Goal: Task Accomplishment & Management: Use online tool/utility

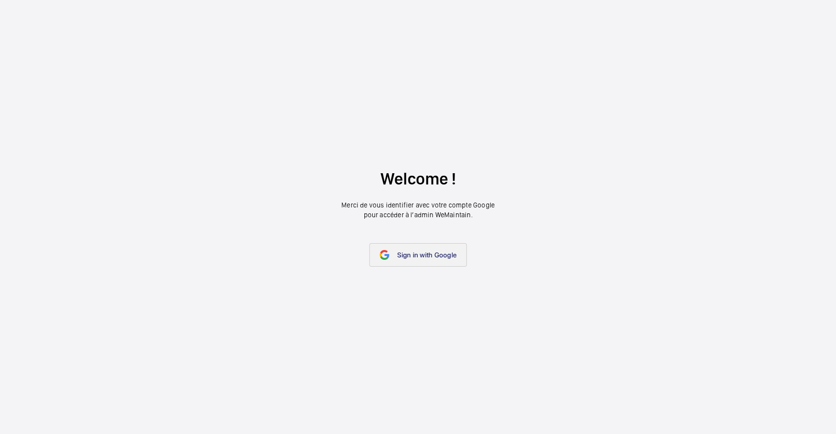
click at [433, 259] on link "Sign in with Google" at bounding box center [417, 255] width 97 height 24
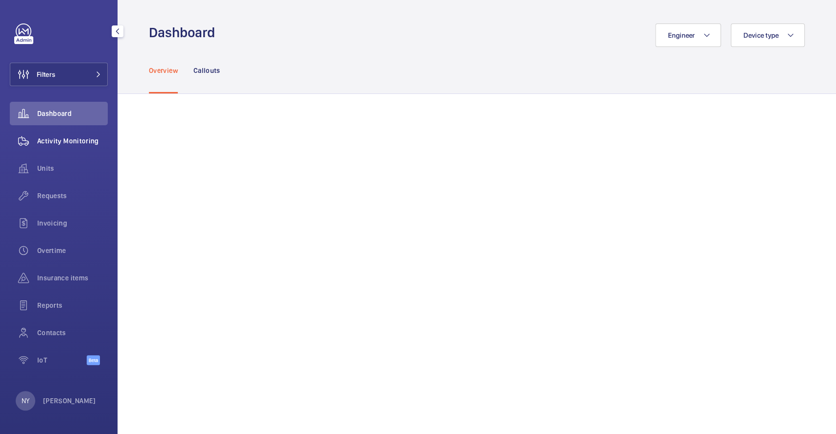
click at [45, 142] on span "Activity Monitoring" at bounding box center [72, 141] width 71 height 10
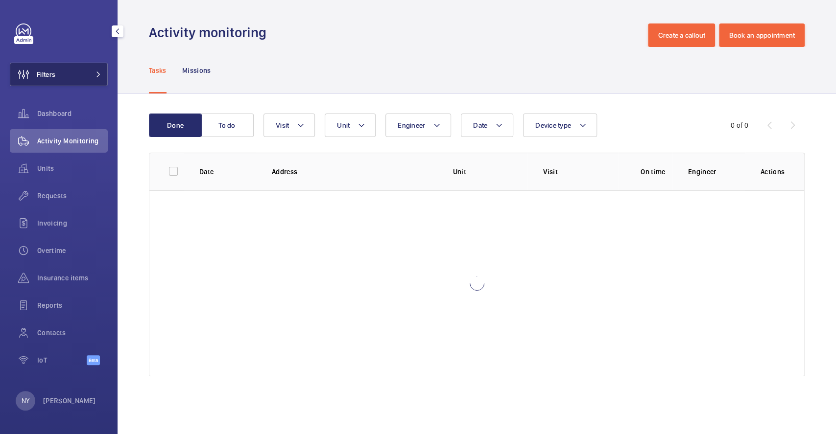
click at [71, 68] on button "Filters" at bounding box center [59, 75] width 98 height 24
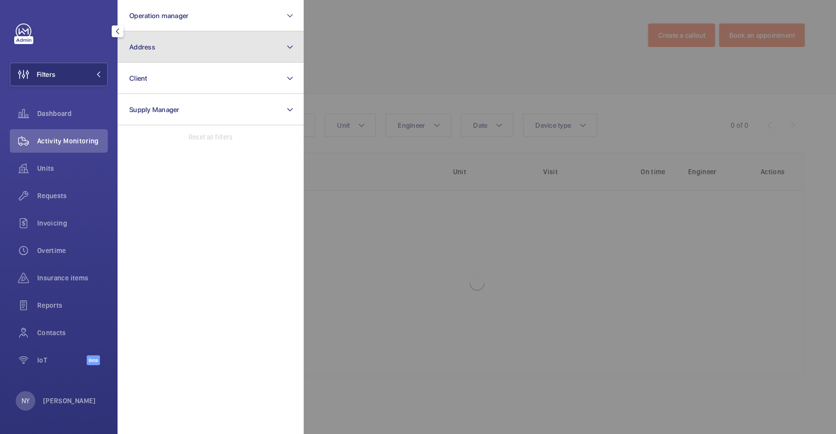
click at [189, 53] on button "Address" at bounding box center [211, 46] width 186 height 31
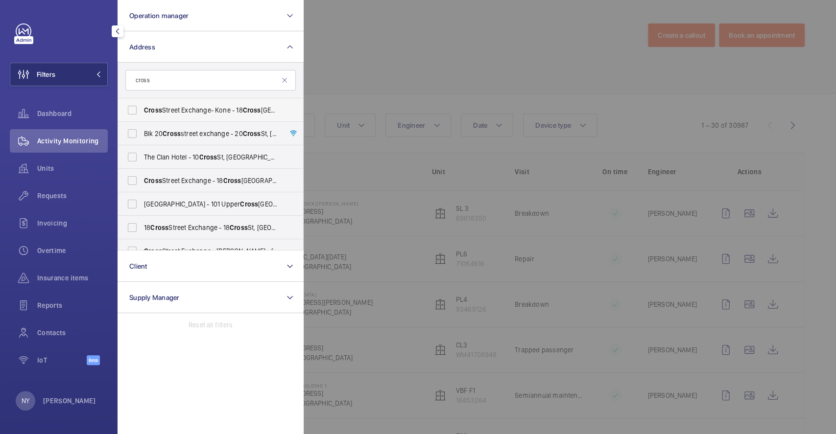
type input "cross"
click at [159, 101] on label "Cross Street Exchange- Kone - [STREET_ADDRESS]" at bounding box center [203, 110] width 170 height 24
click at [142, 101] on input "Cross Street Exchange- Kone - [STREET_ADDRESS]" at bounding box center [132, 110] width 20 height 20
checkbox input "true"
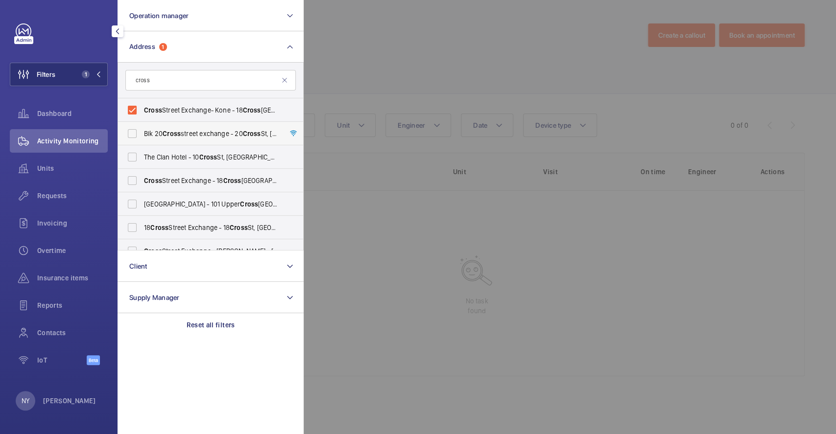
click at [168, 131] on span "Cross" at bounding box center [172, 134] width 18 height 8
click at [142, 131] on input "Blk [STREET_ADDRESS][GEOGRAPHIC_DATA] - [STREET_ADDRESS] -" at bounding box center [132, 134] width 20 height 20
checkbox input "true"
click at [167, 177] on span "[GEOGRAPHIC_DATA] - [STREET_ADDRESS]" at bounding box center [211, 181] width 135 height 10
click at [142, 177] on input "[GEOGRAPHIC_DATA] - [STREET_ADDRESS]" at bounding box center [132, 181] width 20 height 20
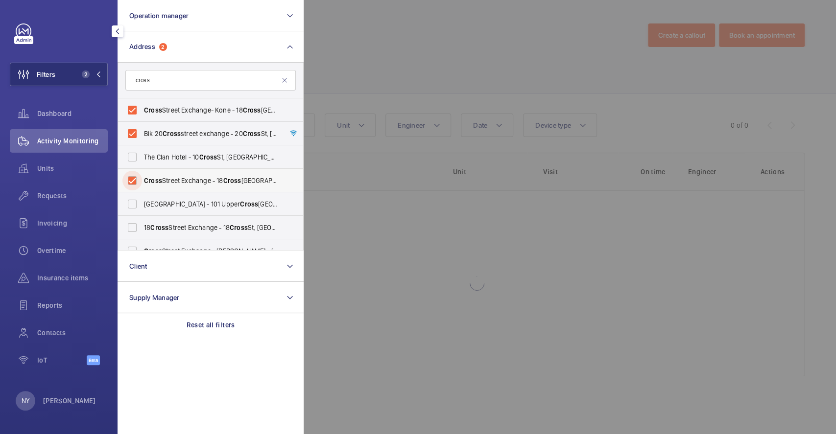
checkbox input "true"
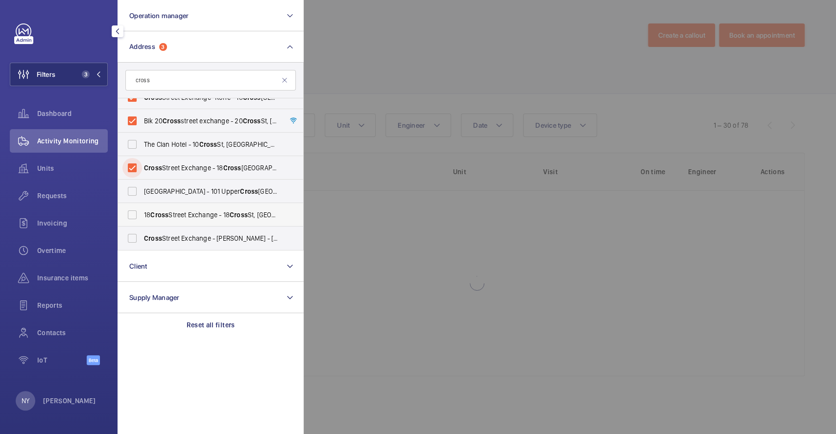
scroll to position [12, 0]
click at [179, 214] on span "[STREET_ADDRESS] - [STREET_ADDRESS] -" at bounding box center [211, 216] width 135 height 10
click at [142, 214] on input "[STREET_ADDRESS] - [STREET_ADDRESS] -" at bounding box center [132, 216] width 20 height 20
click at [179, 225] on label "[STREET_ADDRESS] - [STREET_ADDRESS] -" at bounding box center [203, 216] width 170 height 24
click at [142, 225] on input "[STREET_ADDRESS] - [STREET_ADDRESS] -" at bounding box center [132, 216] width 20 height 20
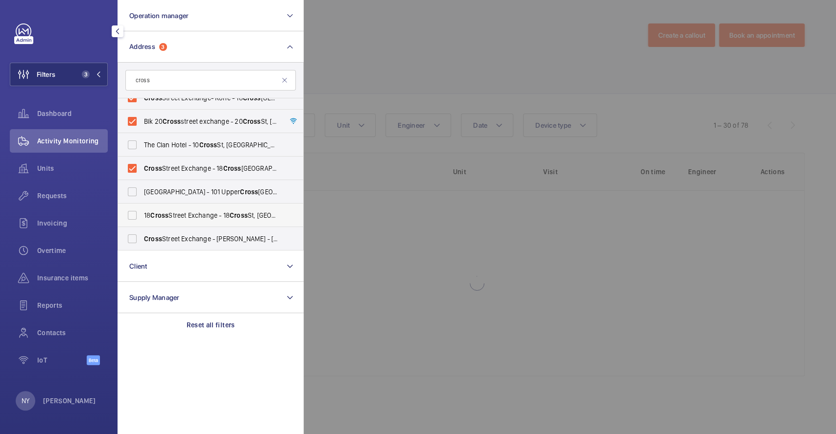
click at [179, 225] on label "[STREET_ADDRESS] - [STREET_ADDRESS] -" at bounding box center [203, 216] width 170 height 24
click at [142, 225] on input "[STREET_ADDRESS] - [STREET_ADDRESS] -" at bounding box center [132, 216] width 20 height 20
checkbox input "true"
click at [187, 238] on span "Cross Street Exchange - [PERSON_NAME] - [STREET_ADDRESS]" at bounding box center [211, 239] width 135 height 10
click at [142, 238] on input "Cross Street Exchange - [PERSON_NAME] - [STREET_ADDRESS]" at bounding box center [132, 239] width 20 height 20
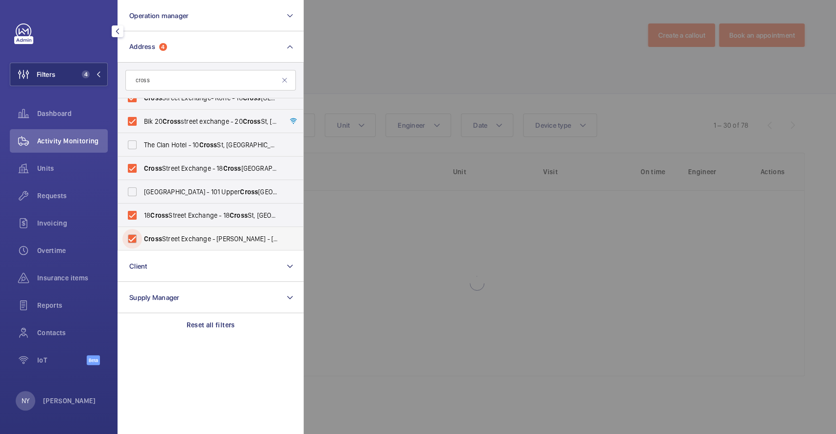
checkbox input "true"
click at [381, 63] on div at bounding box center [722, 217] width 836 height 434
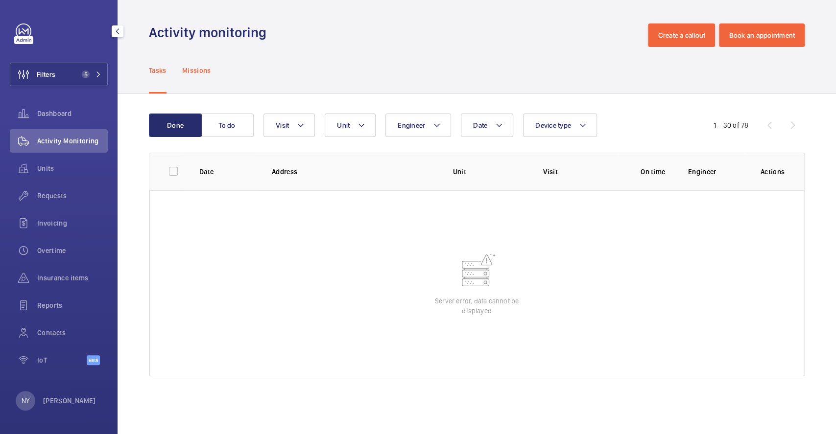
click at [211, 69] on p "Missions" at bounding box center [196, 71] width 29 height 10
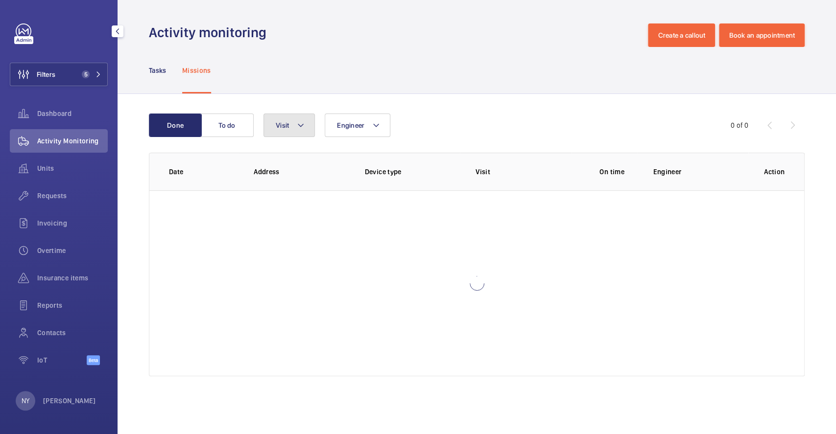
click at [298, 123] on mat-icon at bounding box center [301, 126] width 8 height 12
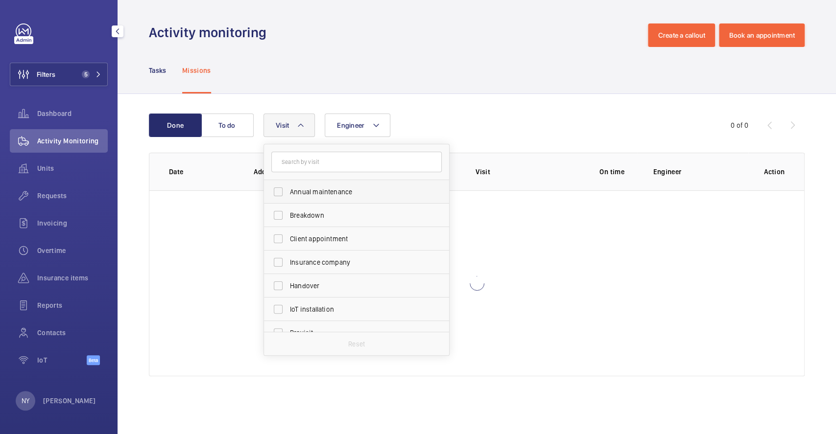
click at [344, 188] on span "Annual maintenance" at bounding box center [357, 192] width 135 height 10
click at [288, 188] on input "Annual maintenance" at bounding box center [278, 192] width 20 height 20
checkbox input "true"
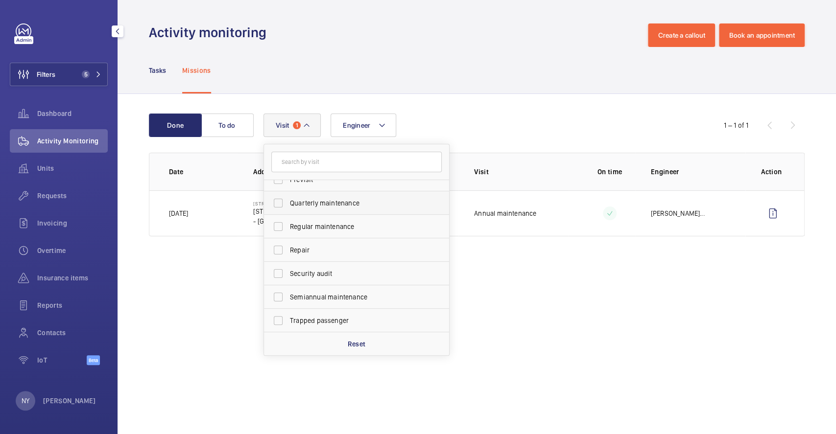
click at [337, 214] on label "Quarterly maintenance" at bounding box center [349, 204] width 170 height 24
click at [288, 213] on input "Quarterly maintenance" at bounding box center [278, 203] width 20 height 20
checkbox input "true"
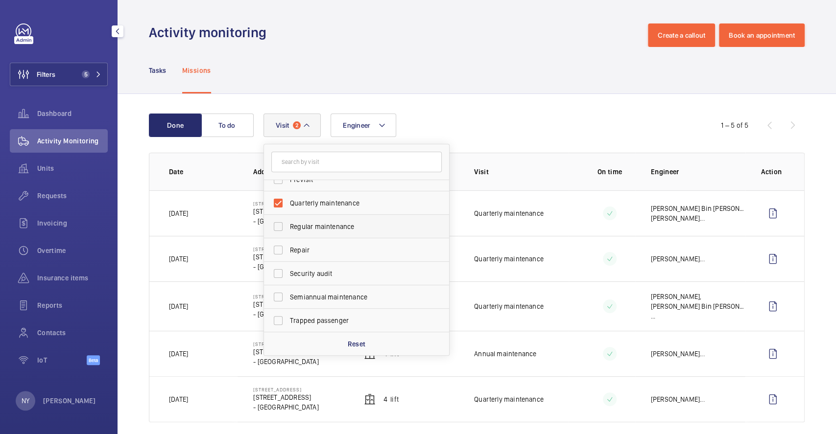
click at [334, 224] on span "Regular maintenance" at bounding box center [357, 227] width 135 height 10
click at [288, 224] on input "Regular maintenance" at bounding box center [278, 227] width 20 height 20
checkbox input "true"
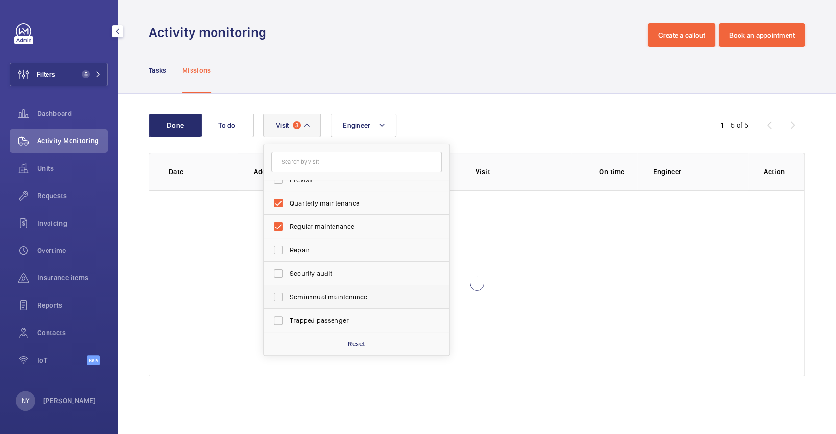
click at [316, 291] on label "Semiannual maintenance" at bounding box center [349, 298] width 170 height 24
click at [288, 291] on input "Semiannual maintenance" at bounding box center [278, 298] width 20 height 20
checkbox input "true"
click at [412, 57] on div "Tasks Missions" at bounding box center [477, 70] width 656 height 47
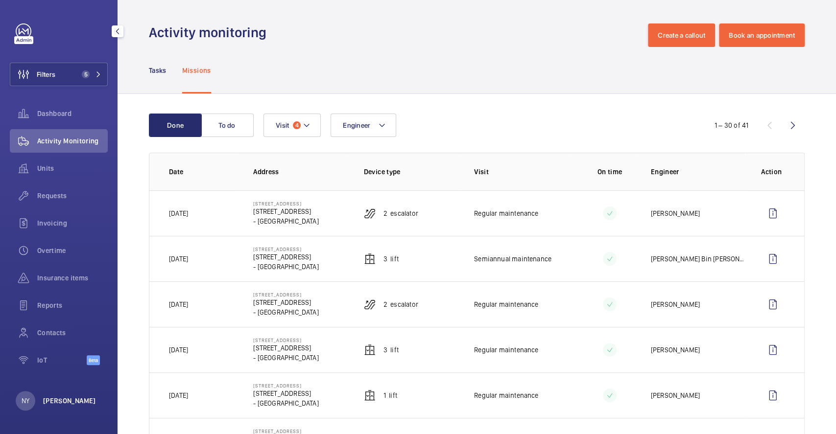
click at [52, 396] on p "[PERSON_NAME]" at bounding box center [69, 401] width 53 height 10
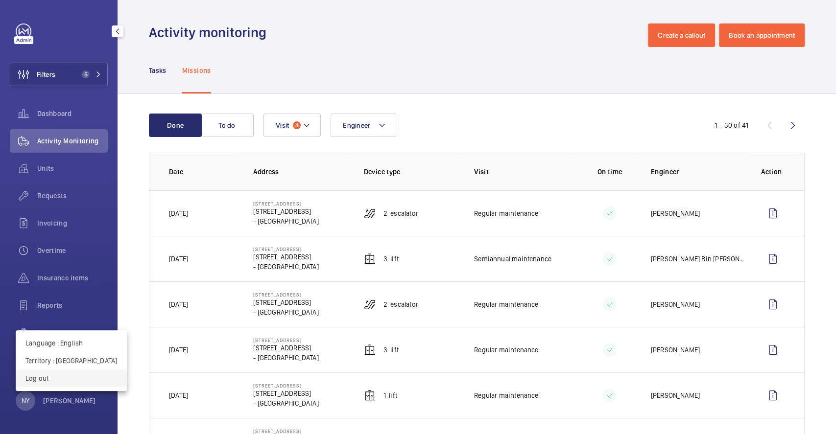
click at [64, 380] on p "Log out" at bounding box center [71, 379] width 92 height 10
